Goal: Communication & Community: Answer question/provide support

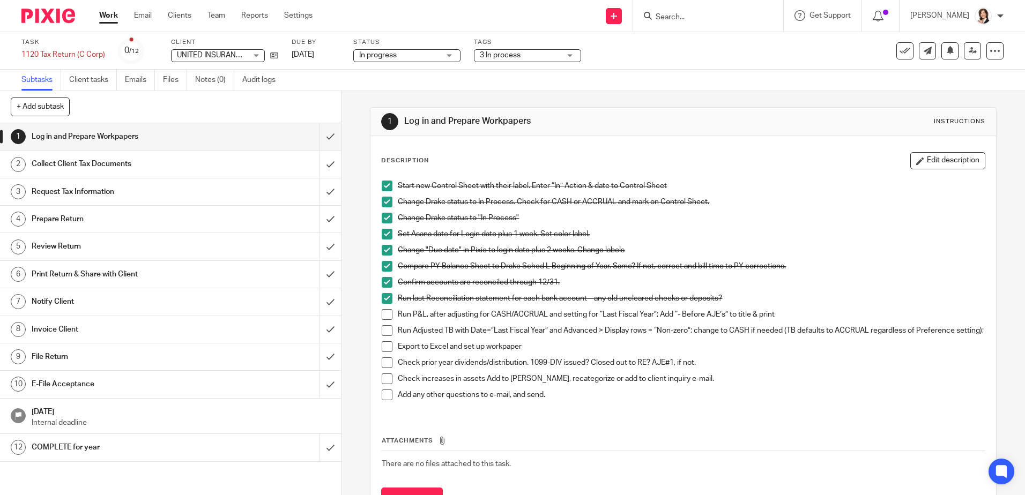
click at [678, 11] on form at bounding box center [711, 15] width 114 height 13
click at [671, 16] on input "Search" at bounding box center [702, 18] width 96 height 10
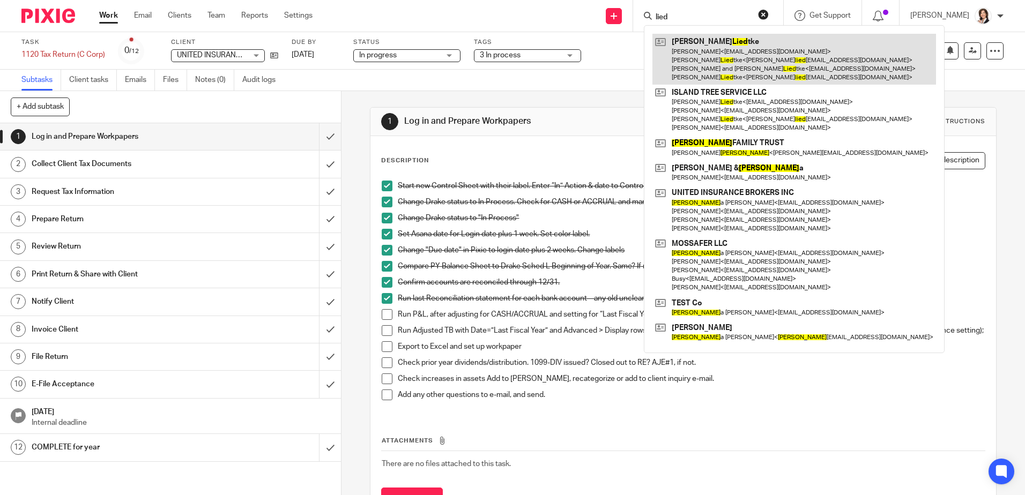
type input "lied"
click at [733, 63] on link at bounding box center [793, 59] width 283 height 51
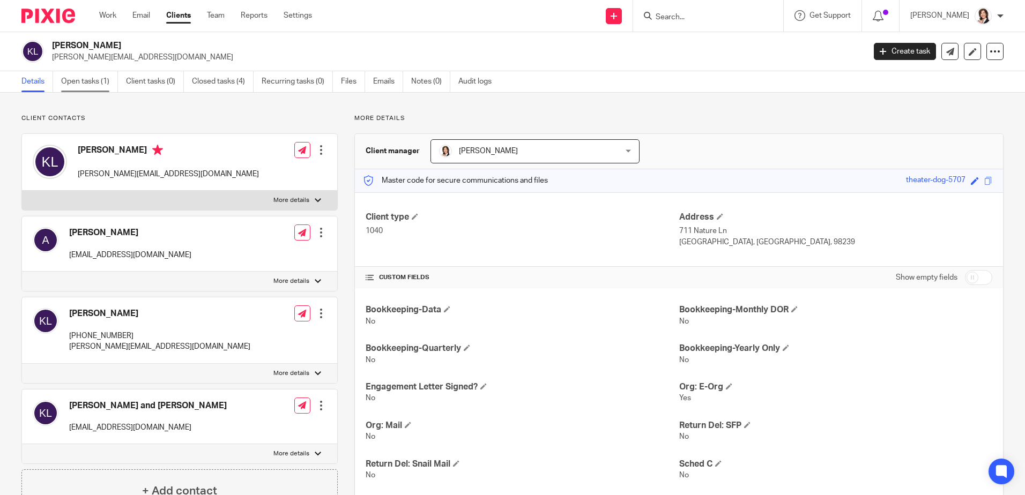
click at [88, 85] on link "Open tasks (1)" at bounding box center [89, 81] width 57 height 21
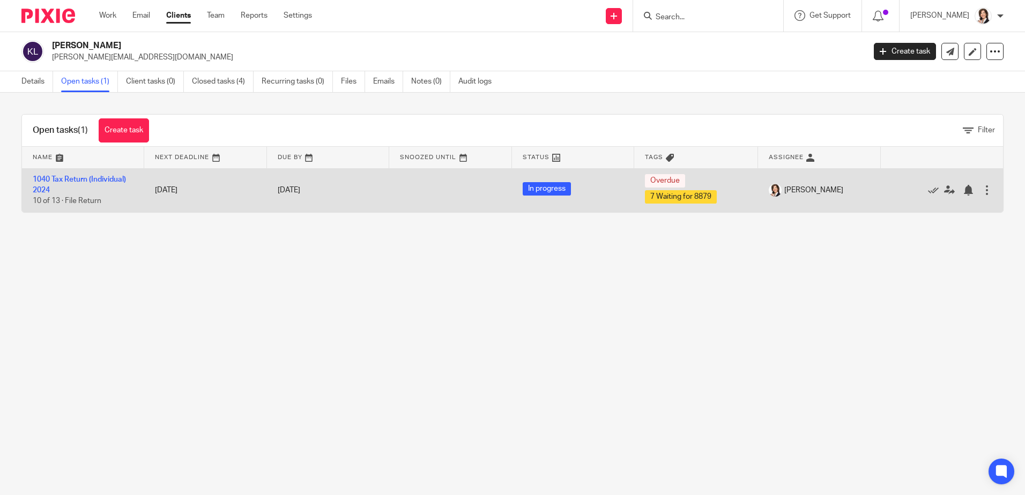
click at [60, 183] on td "1040 Tax Return (Individual) 2024 10 of 13 · File Return" at bounding box center [83, 190] width 122 height 44
click at [61, 181] on link "1040 Tax Return (Individual) 2024" at bounding box center [79, 185] width 93 height 18
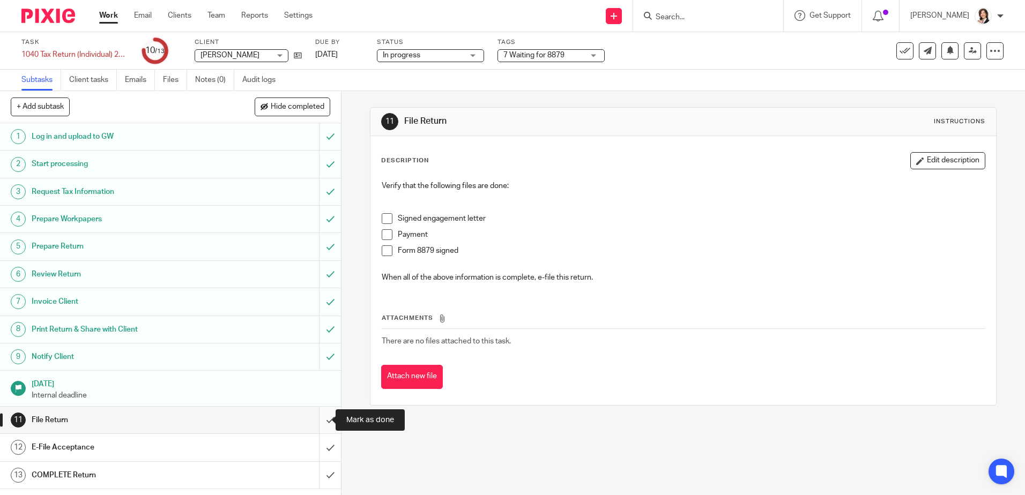
click at [317, 418] on input "submit" at bounding box center [170, 420] width 341 height 27
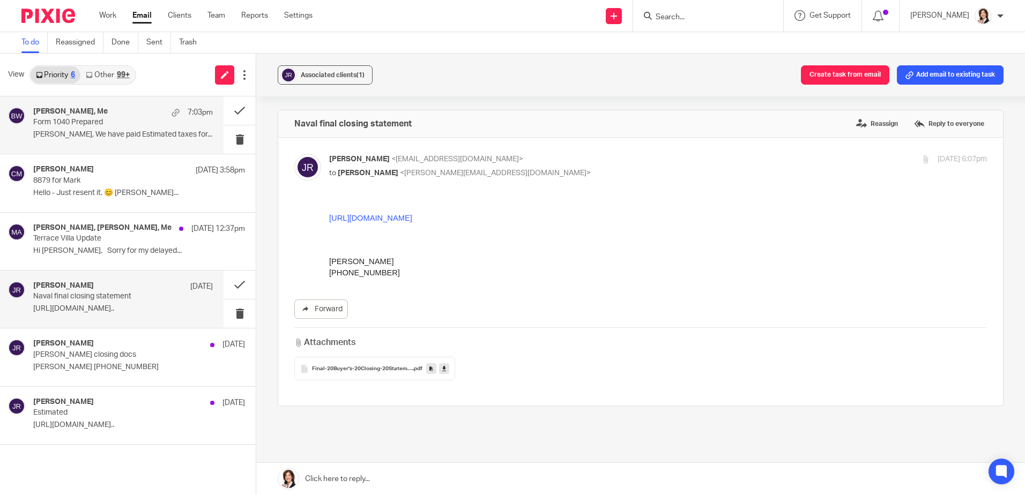
click at [66, 121] on p "Form 1040 Prepared" at bounding box center [105, 122] width 144 height 9
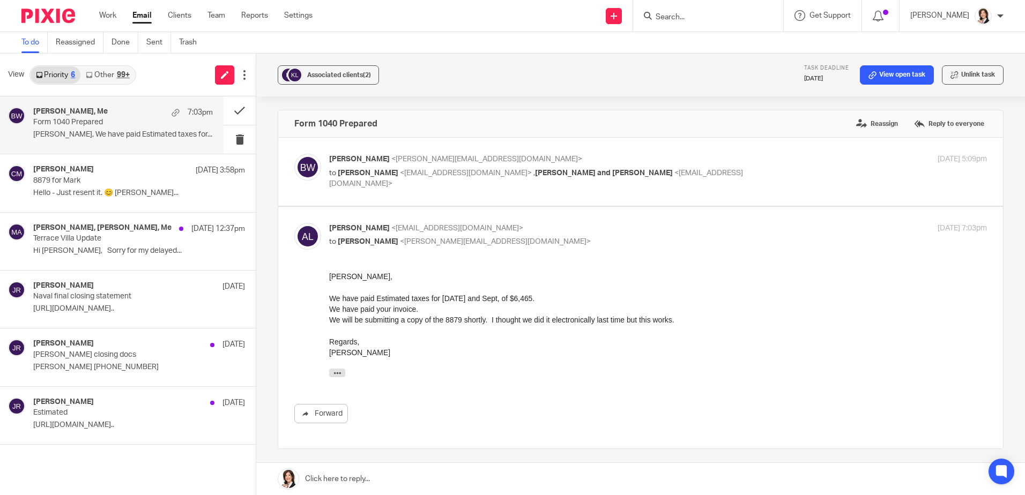
click at [66, 121] on p "Form 1040 Prepared" at bounding box center [105, 122] width 144 height 9
click at [45, 118] on p "Form 1040 Prepared" at bounding box center [105, 122] width 144 height 9
click at [383, 481] on link at bounding box center [640, 479] width 768 height 32
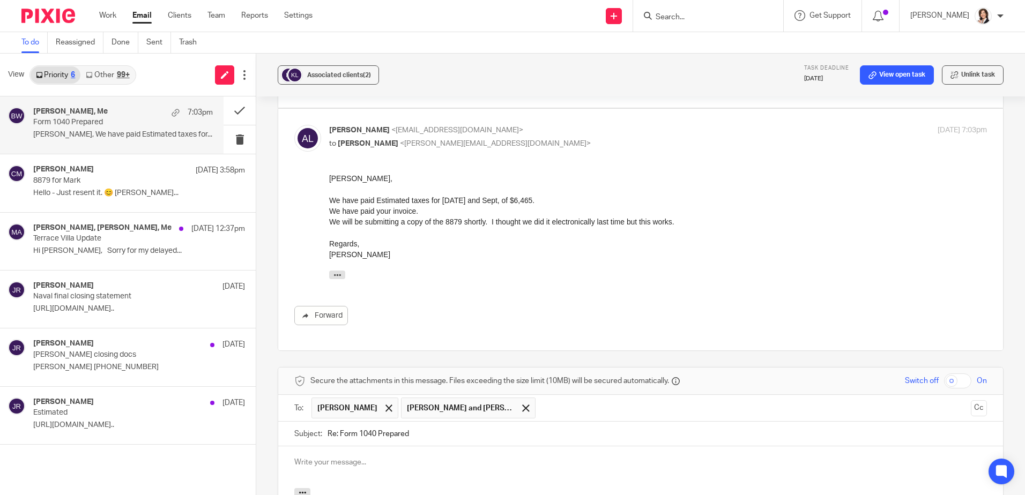
scroll to position [57, 0]
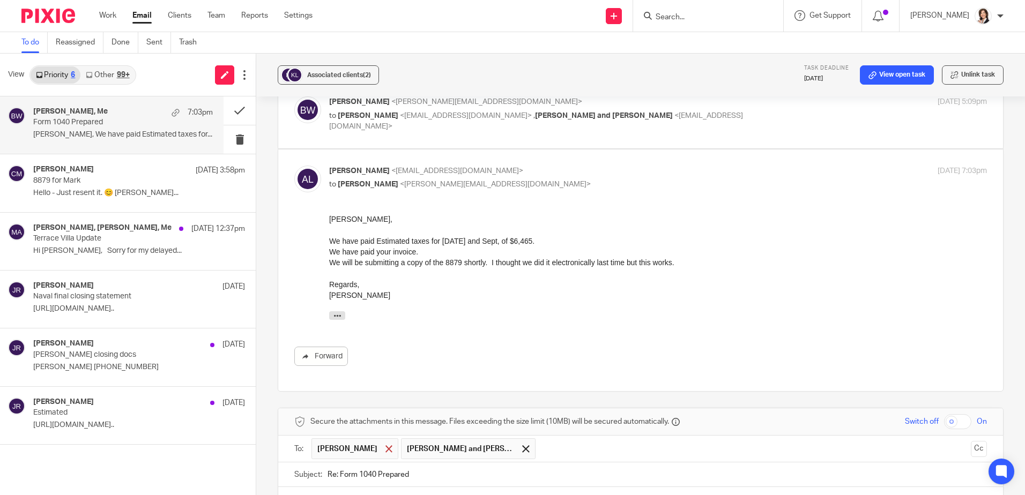
click at [385, 445] on span at bounding box center [388, 448] width 7 height 7
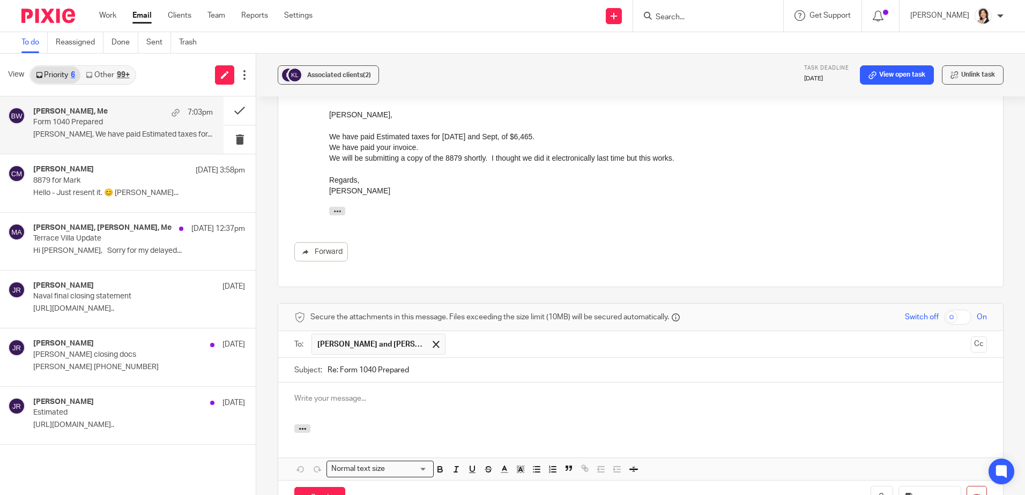
scroll to position [165, 0]
click at [349, 391] on p at bounding box center [640, 396] width 692 height 11
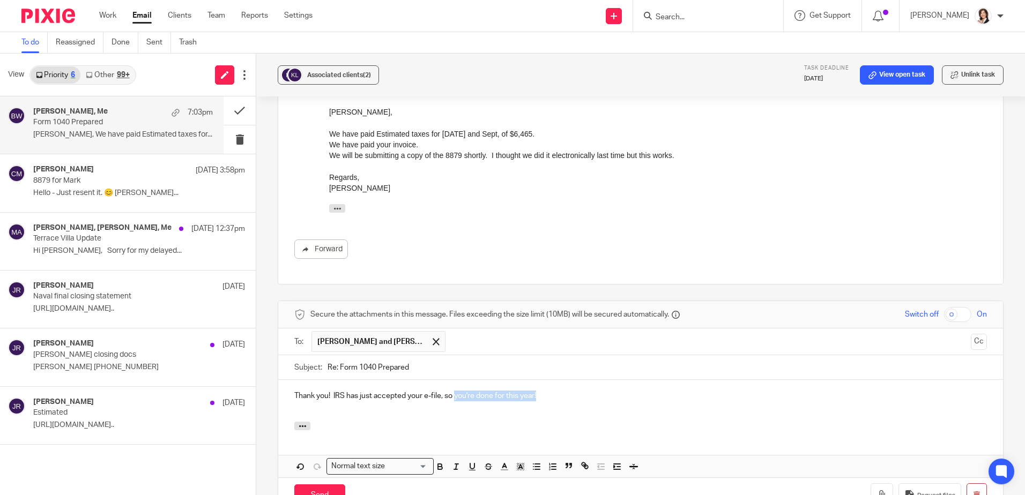
drag, startPoint x: 453, startPoint y: 386, endPoint x: 557, endPoint y: 388, distance: 104.5
click at [557, 391] on p "Thank you! IRS has just accepted your e-file, so you're done for this year!" at bounding box center [640, 396] width 692 height 11
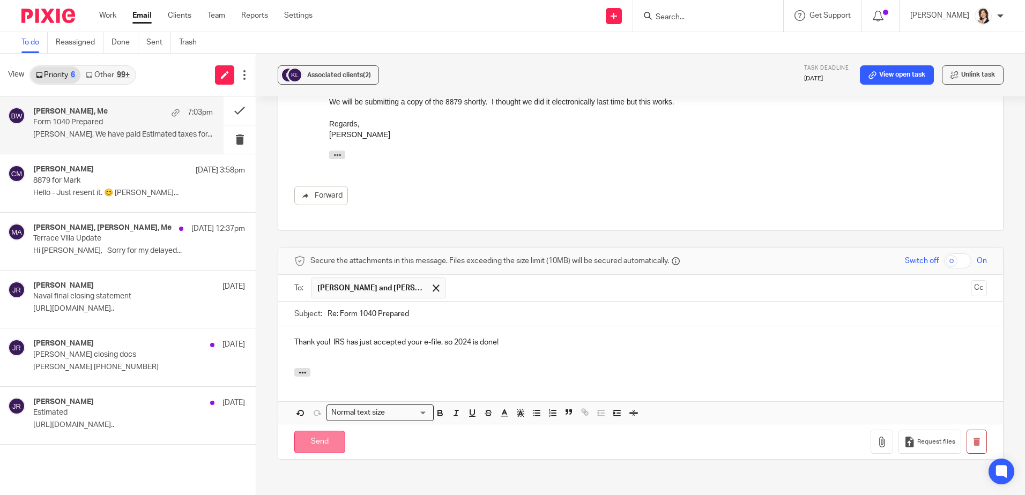
click at [324, 434] on input "Send" at bounding box center [319, 442] width 51 height 23
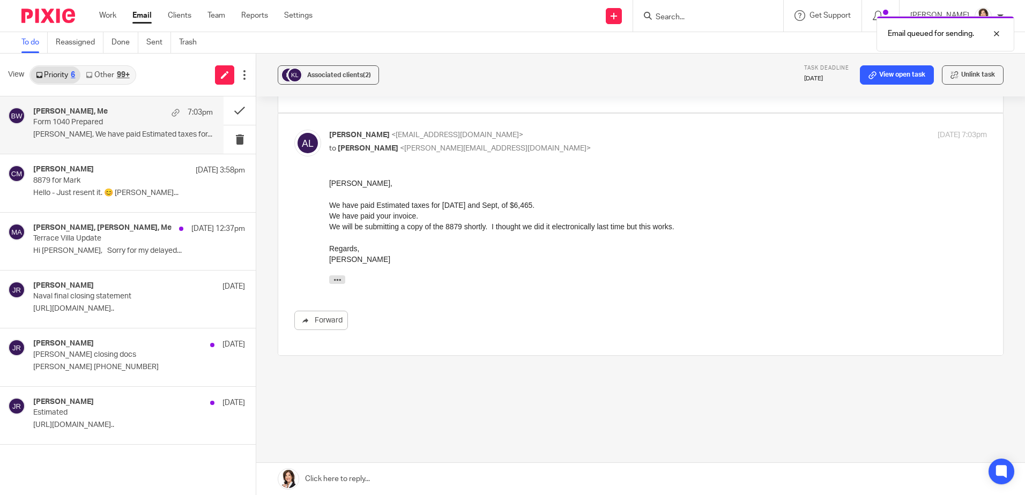
scroll to position [84, 0]
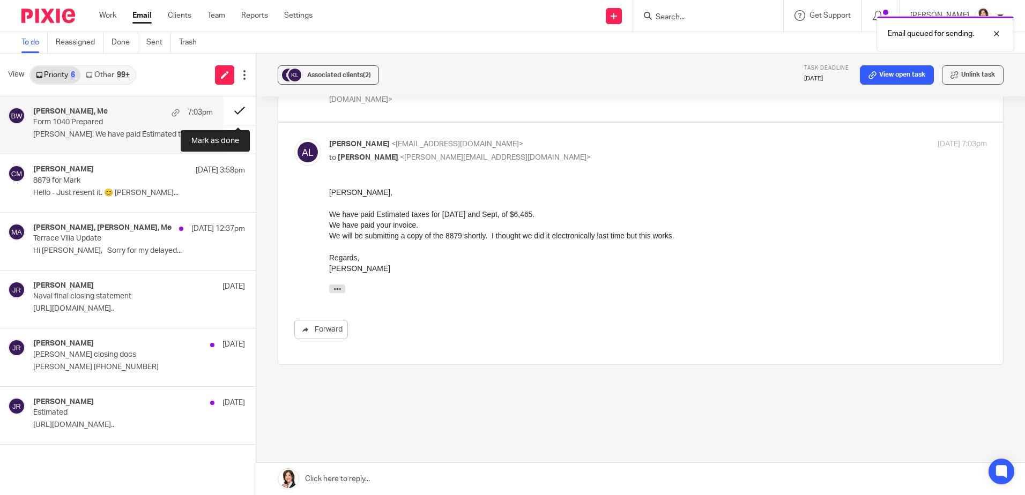
click at [236, 112] on button at bounding box center [239, 110] width 32 height 28
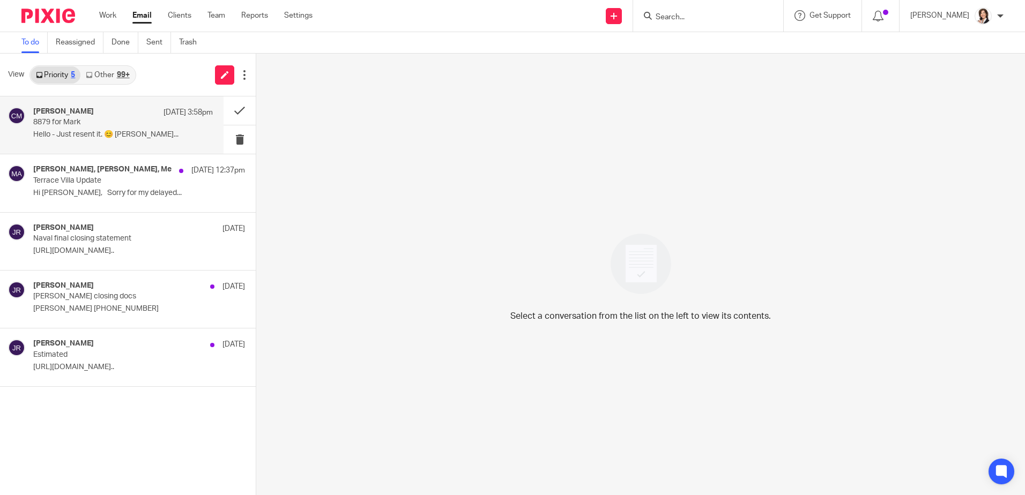
click at [76, 125] on p "8879 for Mark" at bounding box center [105, 122] width 144 height 9
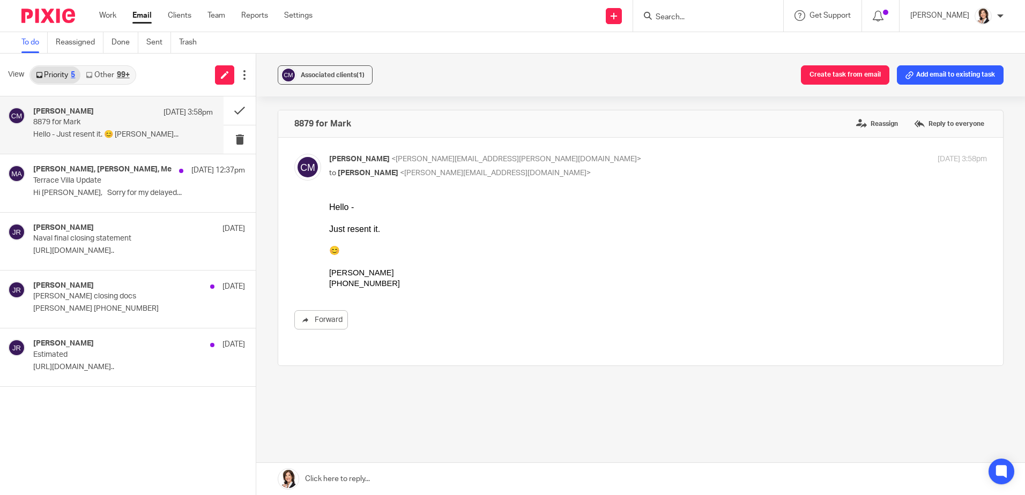
scroll to position [0, 0]
click at [353, 477] on link at bounding box center [640, 479] width 768 height 32
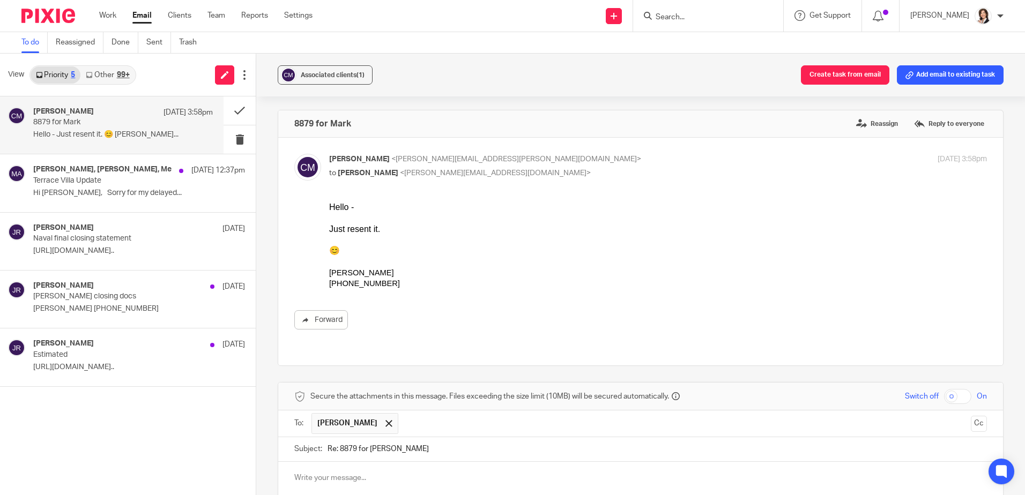
scroll to position [186, 0]
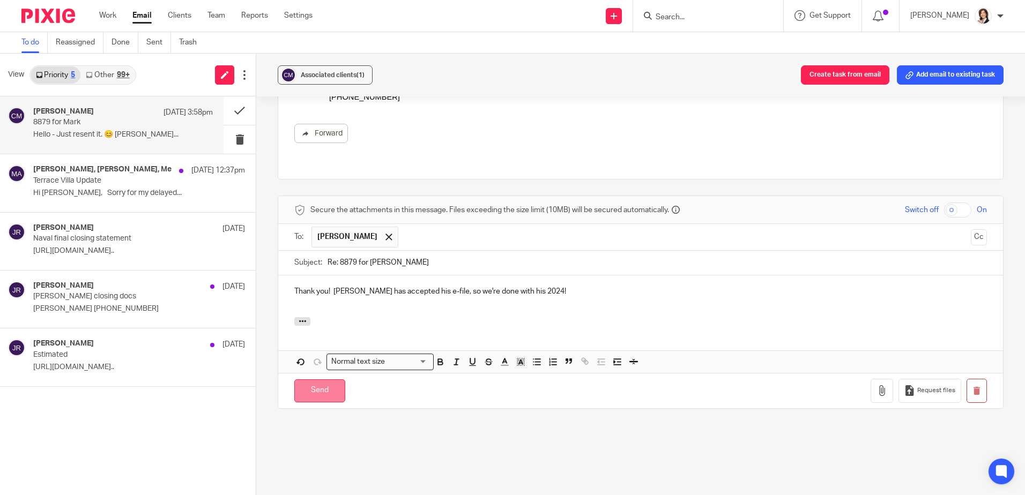
click at [323, 381] on input "Send" at bounding box center [319, 390] width 51 height 23
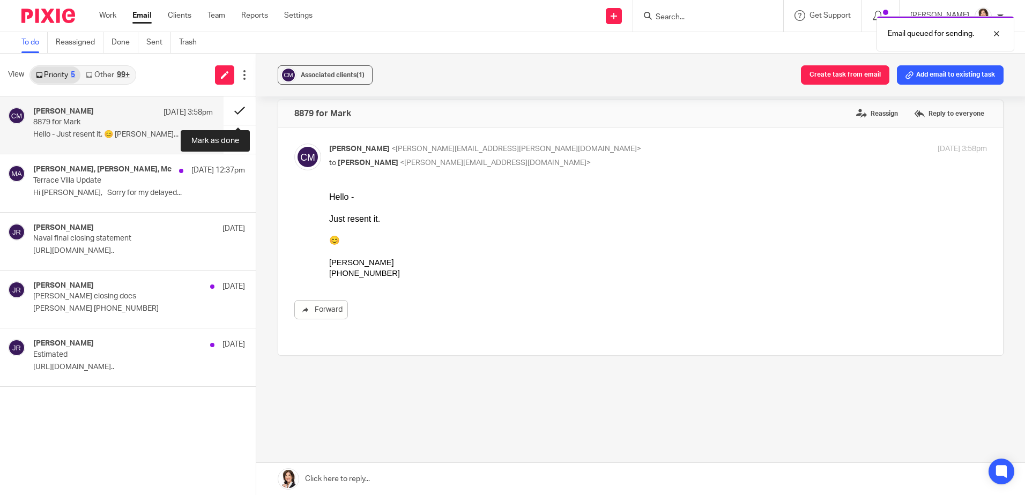
scroll to position [0, 0]
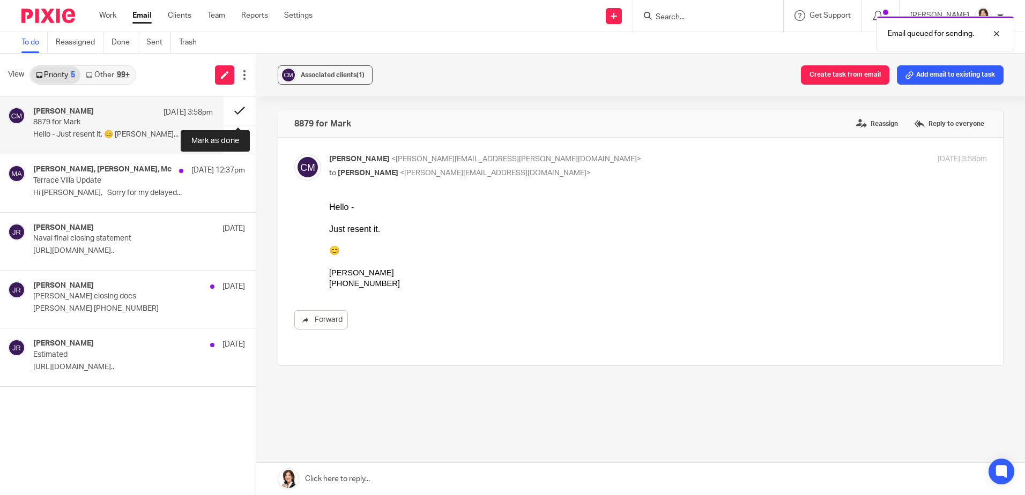
click at [238, 111] on button at bounding box center [239, 110] width 32 height 28
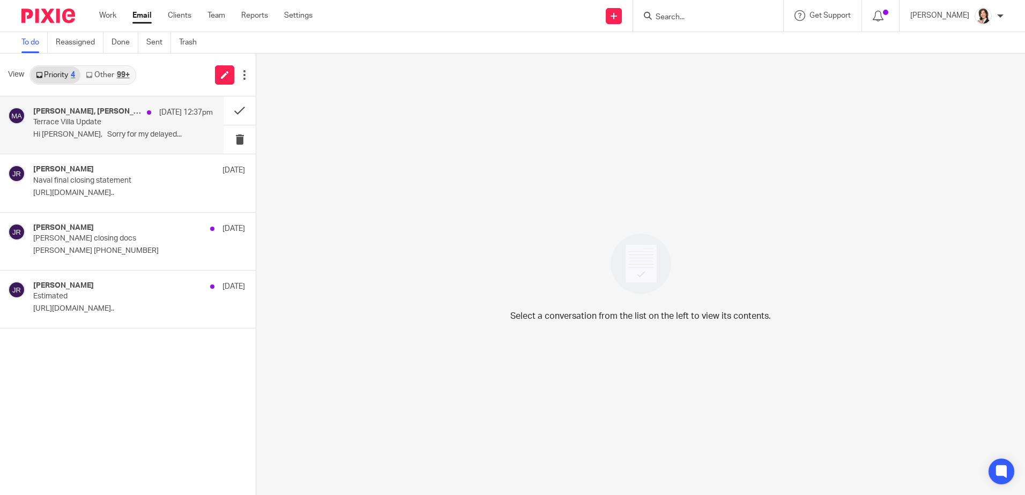
click at [93, 117] on div "Jared E. Adams, Mike Appel, Me Oct 10 12:37pm" at bounding box center [123, 112] width 180 height 11
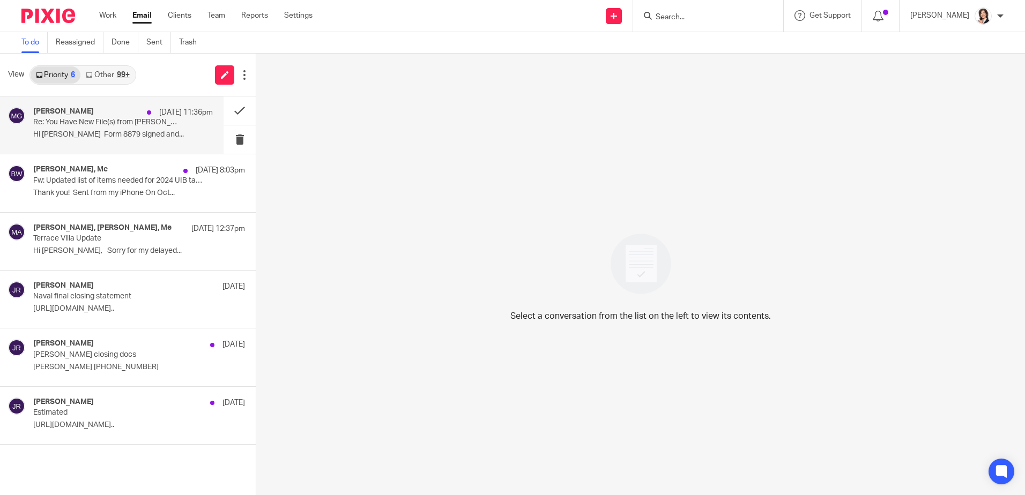
click at [89, 123] on p "Re: You Have New File(s) from [PERSON_NAME] CPA Group, PLLC" at bounding box center [105, 122] width 144 height 9
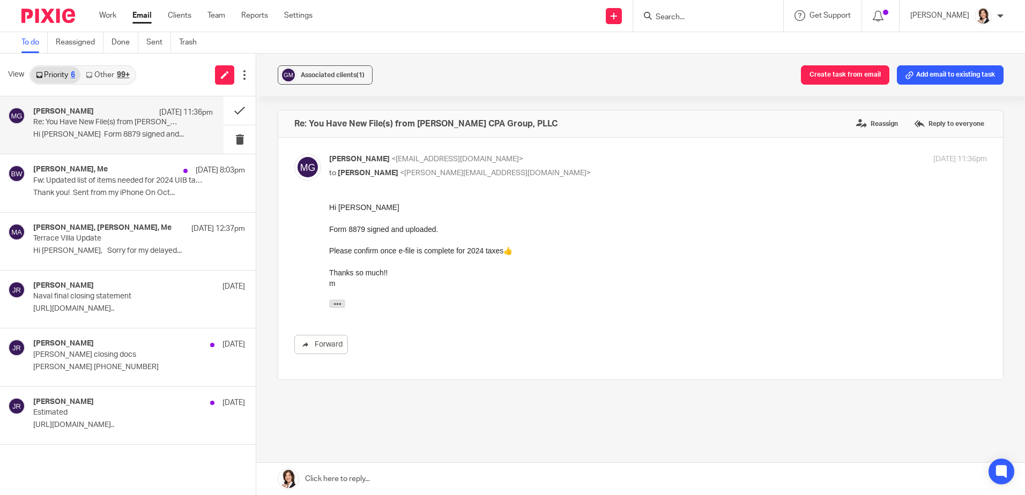
click at [402, 473] on link at bounding box center [640, 479] width 768 height 32
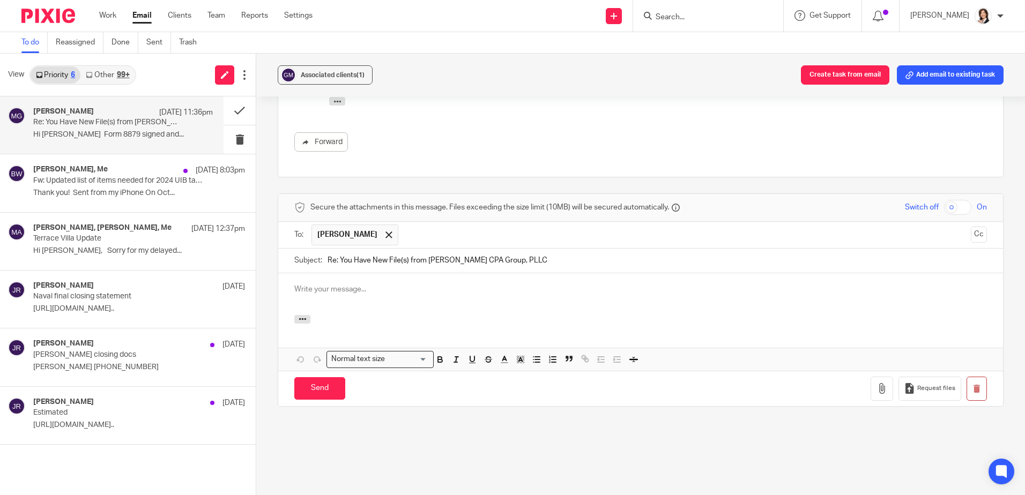
click at [384, 287] on div at bounding box center [640, 294] width 725 height 42
click at [876, 383] on icon "button" at bounding box center [881, 388] width 11 height 11
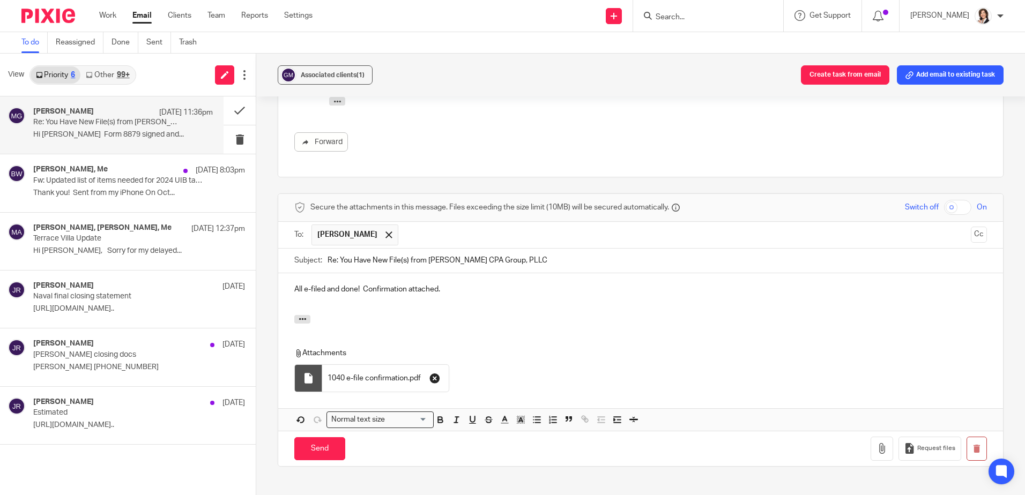
click at [435, 373] on icon "button" at bounding box center [434, 378] width 11 height 11
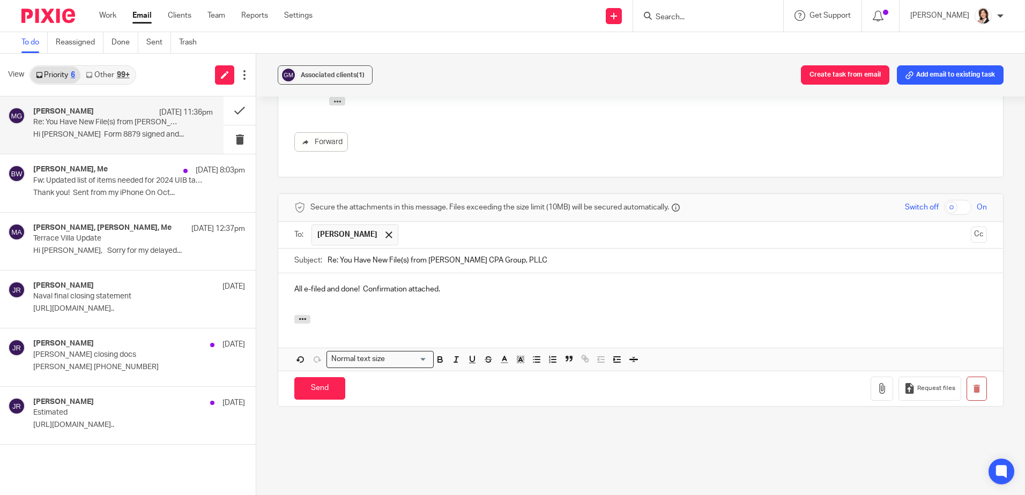
click at [470, 284] on p "All e-filed and done! Confirmation attached." at bounding box center [640, 289] width 692 height 11
drag, startPoint x: 407, startPoint y: 281, endPoint x: 509, endPoint y: 280, distance: 101.8
click at [509, 284] on p "All e-filed and done! Confirmation attached." at bounding box center [640, 289] width 692 height 11
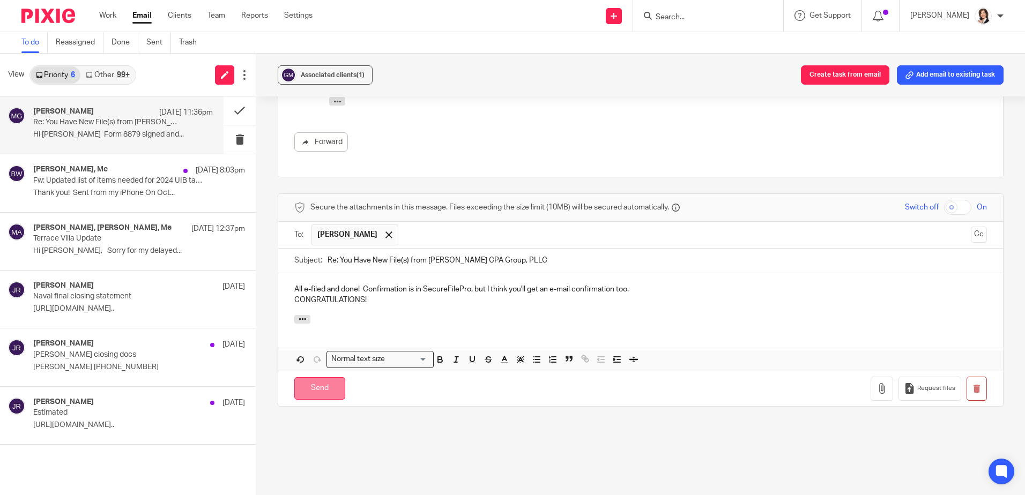
click at [314, 377] on input "Send" at bounding box center [319, 388] width 51 height 23
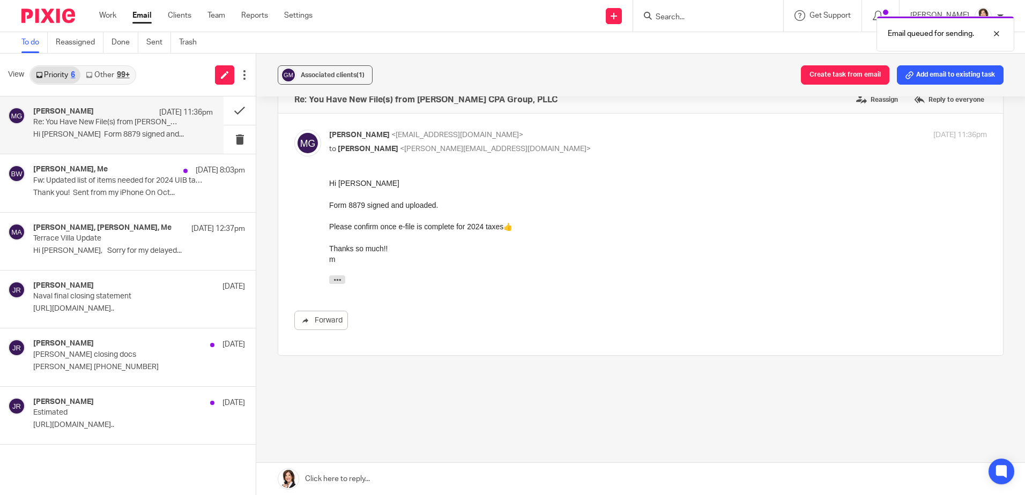
scroll to position [15, 0]
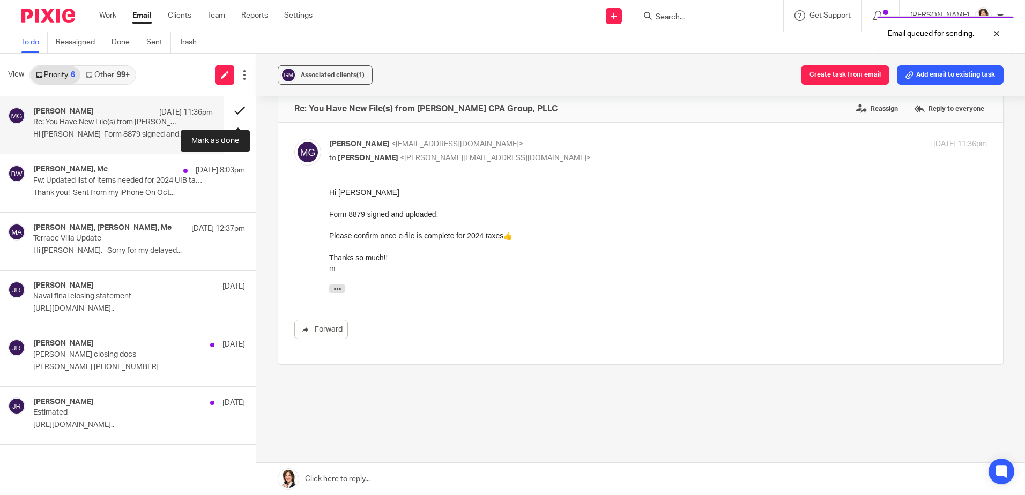
click at [236, 113] on button at bounding box center [239, 110] width 32 height 28
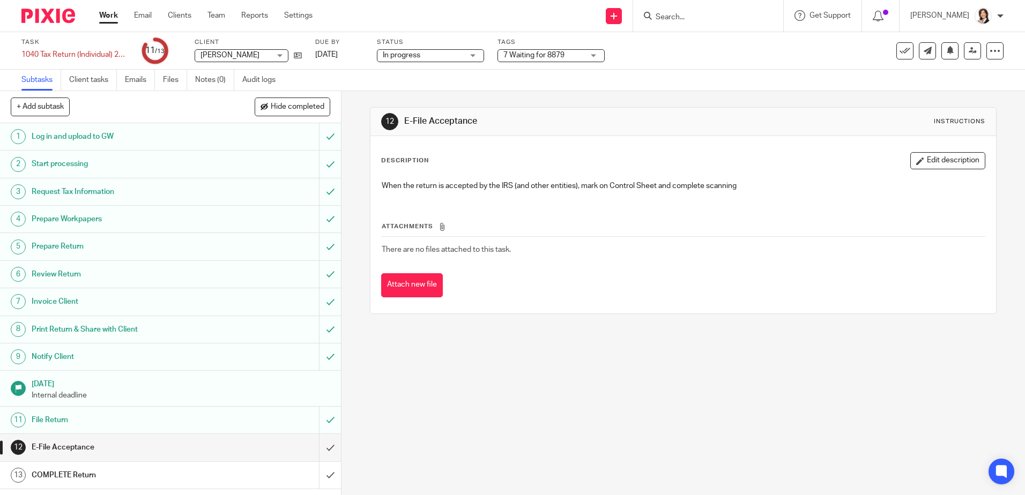
click at [667, 16] on input "Search" at bounding box center [702, 18] width 96 height 10
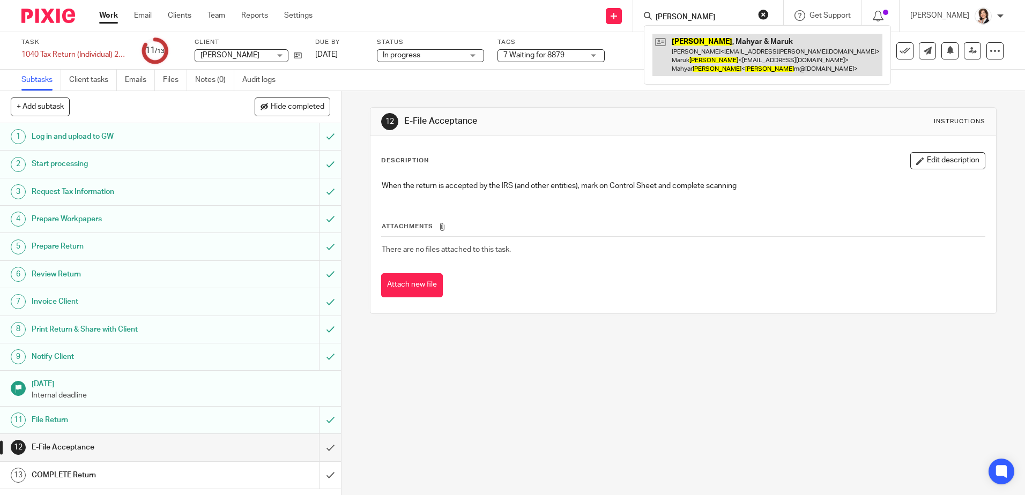
type input "ghadiali"
click at [717, 56] on link at bounding box center [767, 55] width 230 height 42
